Goal: Check status: Check status

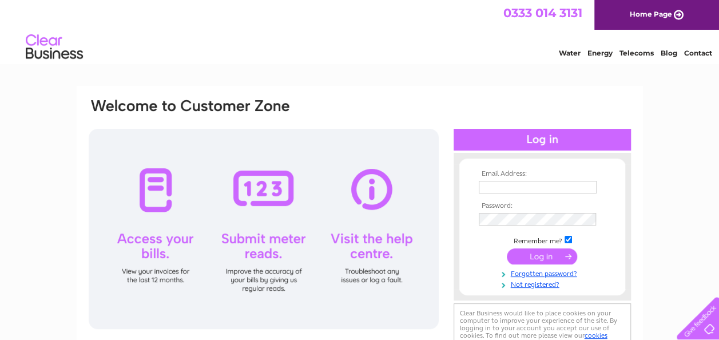
click at [515, 184] on input "text" at bounding box center [538, 187] width 118 height 13
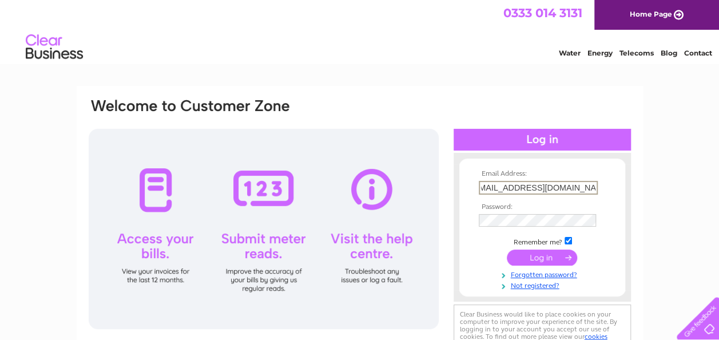
scroll to position [0, 17]
type input "[EMAIL_ADDRESS][DOMAIN_NAME]"
click at [507, 250] on input "submit" at bounding box center [542, 258] width 70 height 16
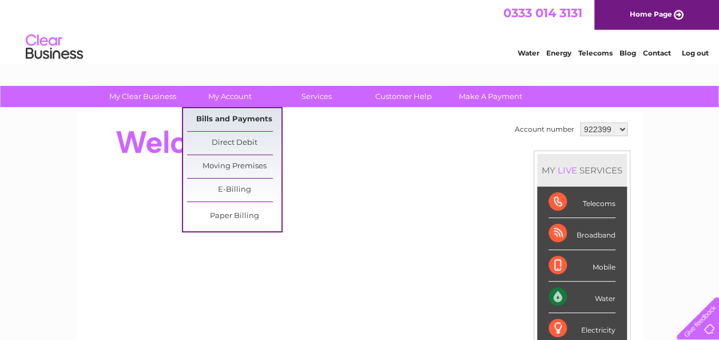
click at [234, 112] on link "Bills and Payments" at bounding box center [234, 119] width 94 height 23
click at [233, 117] on link "Bills and Payments" at bounding box center [234, 119] width 94 height 23
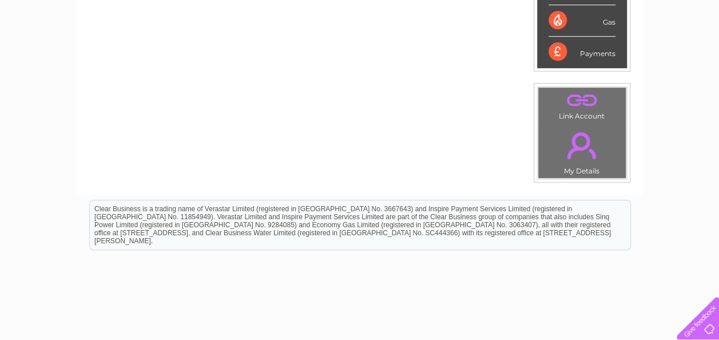
scroll to position [343, 0]
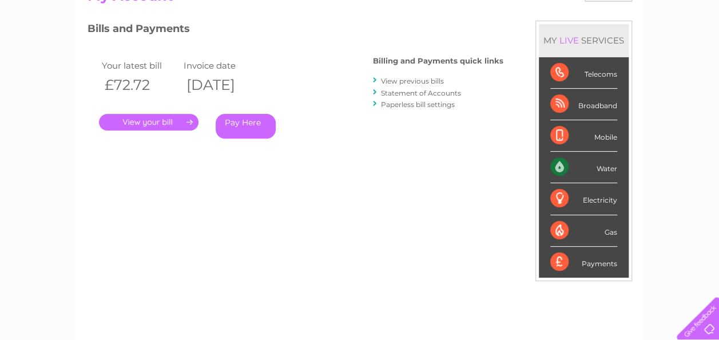
scroll to position [63, 0]
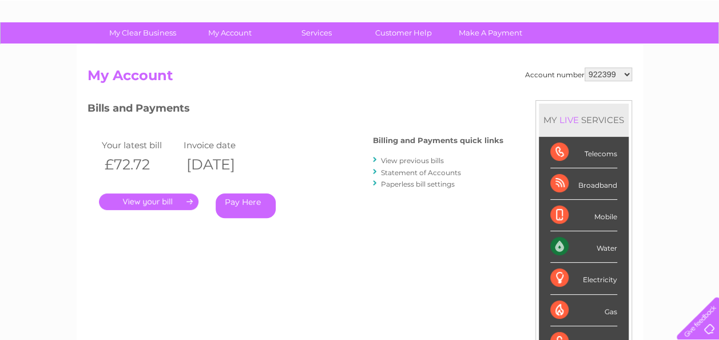
click at [174, 200] on link "." at bounding box center [149, 201] width 100 height 17
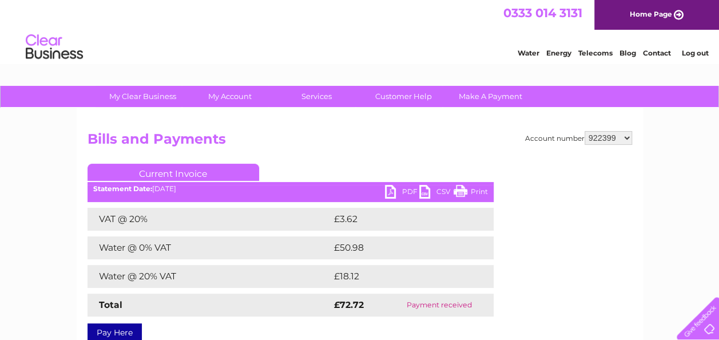
scroll to position [57, 0]
